Goal: Task Accomplishment & Management: Complete application form

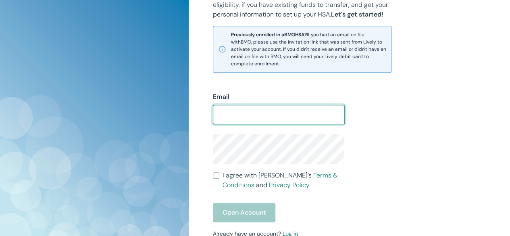
scroll to position [185, 0]
click at [228, 115] on input "Email" at bounding box center [279, 114] width 132 height 16
type input "[EMAIL_ADDRESS][DOMAIN_NAME]"
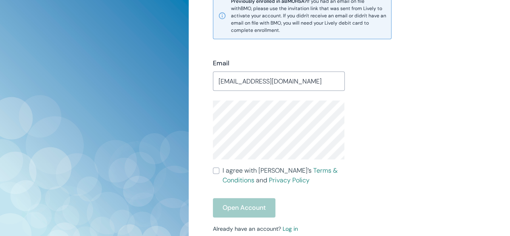
scroll to position [226, 0]
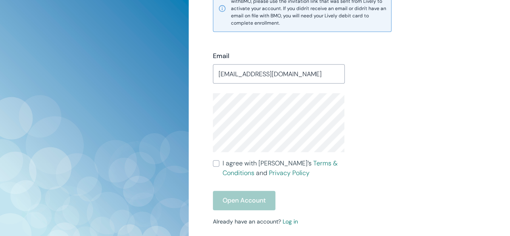
click at [216, 159] on label "I agree with Lively’s Terms & Conditions and Privacy Policy" at bounding box center [279, 168] width 132 height 19
click at [216, 160] on input "I agree with Lively’s Terms & Conditions and Privacy Policy" at bounding box center [216, 163] width 6 height 6
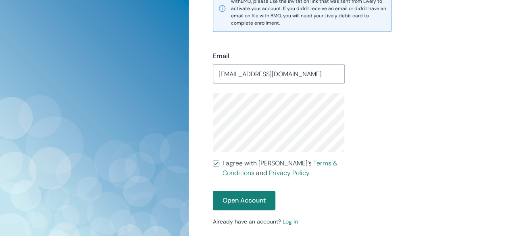
click at [216, 159] on label "I agree with Lively’s Terms & Conditions and Privacy Policy" at bounding box center [279, 168] width 132 height 19
click at [216, 160] on input "I agree with Lively’s Terms & Conditions and Privacy Policy" at bounding box center [216, 163] width 6 height 6
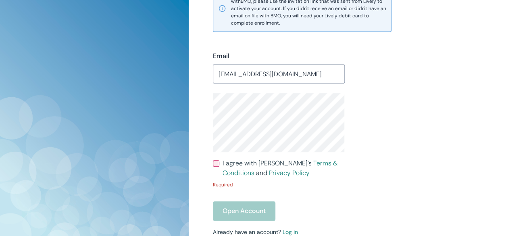
click at [216, 164] on input "I agree with Lively’s Terms & Conditions and Privacy Policy" at bounding box center [216, 163] width 6 height 6
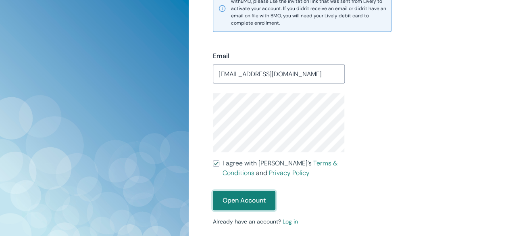
click at [249, 204] on button "Open Account" at bounding box center [244, 200] width 63 height 19
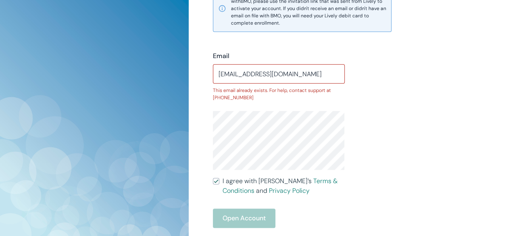
click at [184, 200] on img at bounding box center [118, 118] width 236 height 236
click at [215, 184] on label "I agree with Lively’s Terms & Conditions and Privacy Policy" at bounding box center [279, 185] width 132 height 19
click at [215, 184] on input "I agree with Lively’s Terms & Conditions and Privacy Policy" at bounding box center [216, 181] width 6 height 6
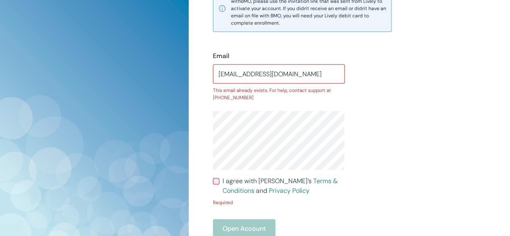
click at [215, 184] on label "I agree with Lively’s Terms & Conditions and Privacy Policy" at bounding box center [279, 185] width 132 height 19
click at [215, 184] on input "I agree with Lively’s Terms & Conditions and Privacy Policy" at bounding box center [216, 181] width 6 height 6
checkbox input "true"
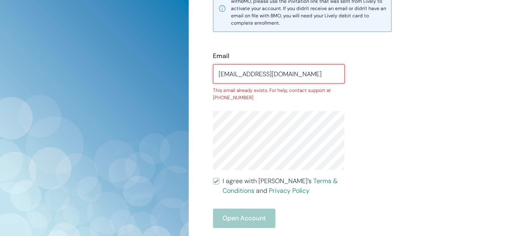
click at [291, 74] on input "[EMAIL_ADDRESS][DOMAIN_NAME]" at bounding box center [279, 74] width 132 height 16
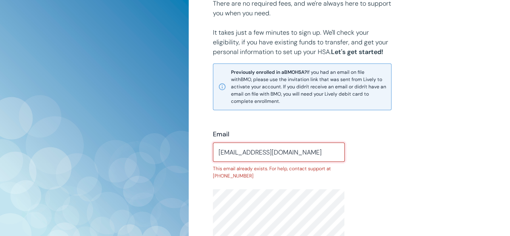
scroll to position [148, 0]
